Goal: Task Accomplishment & Management: Manage account settings

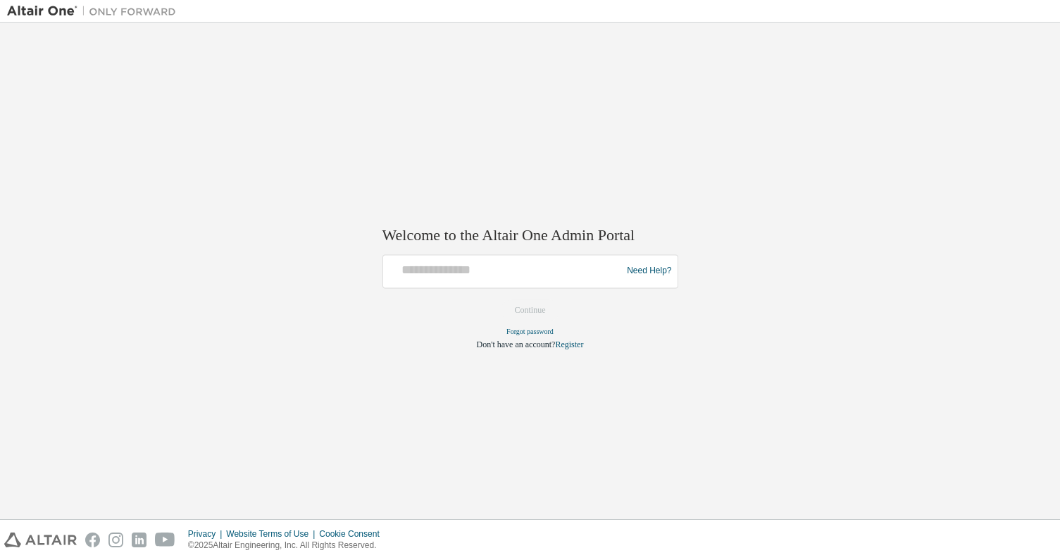
click at [486, 282] on div at bounding box center [505, 271] width 232 height 27
click at [487, 279] on div at bounding box center [505, 271] width 232 height 27
click at [427, 268] on input "text" at bounding box center [505, 268] width 232 height 20
click at [140, 27] on div "Welcome to the Altair One Admin Portal Need Help? Please make sure that you pro…" at bounding box center [530, 271] width 1060 height 496
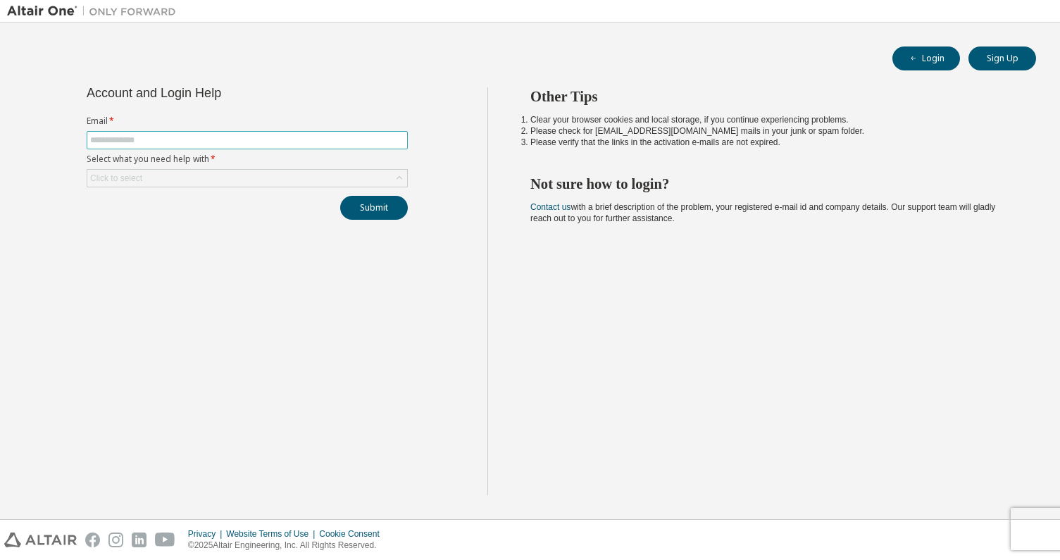
click at [166, 139] on input "text" at bounding box center [247, 139] width 314 height 11
type input "**********"
click at [292, 178] on div "Click to select" at bounding box center [247, 178] width 320 height 17
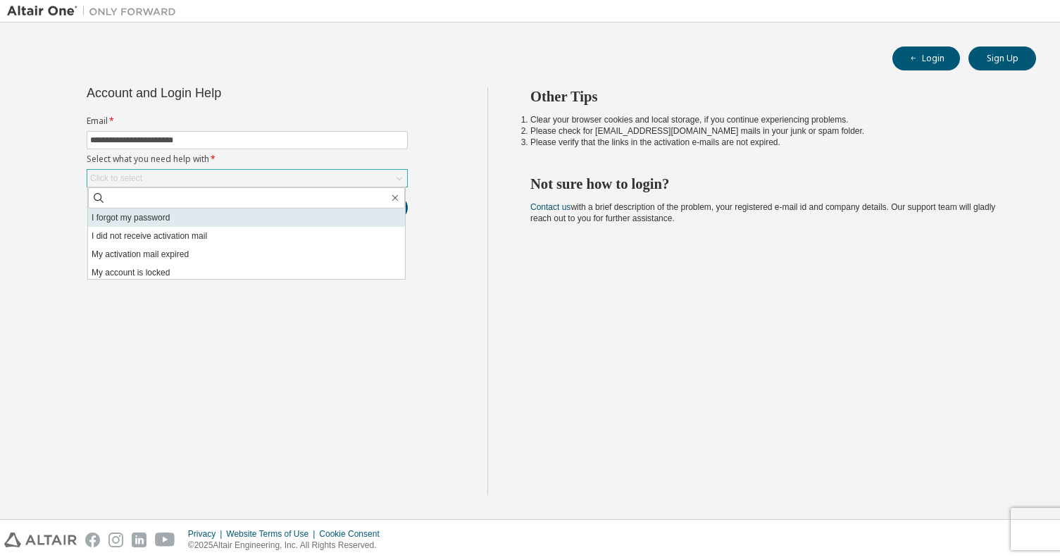
click at [199, 213] on li "I forgot my password" at bounding box center [246, 217] width 317 height 18
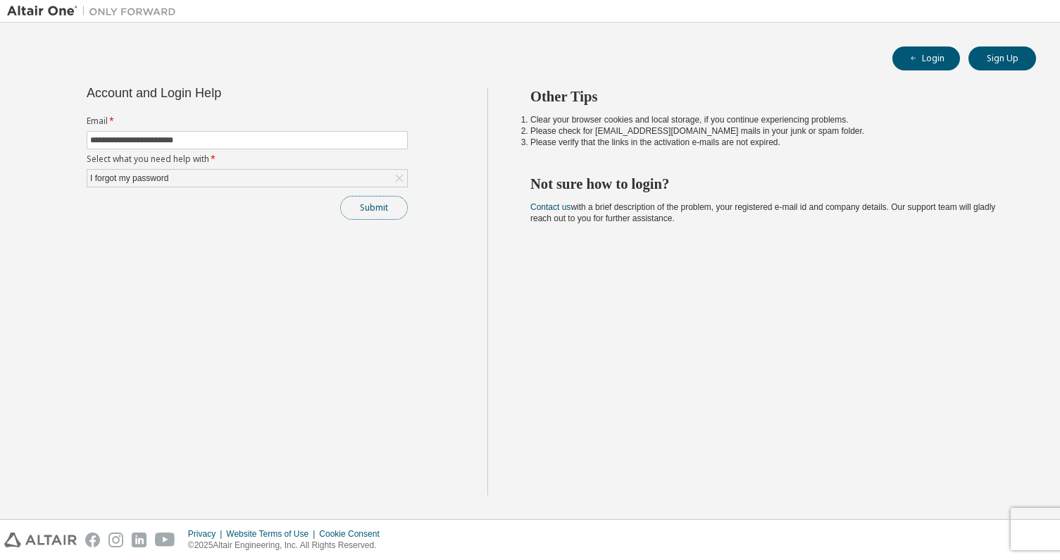
click at [379, 213] on button "Submit" at bounding box center [374, 208] width 68 height 24
